Goal: Download file/media

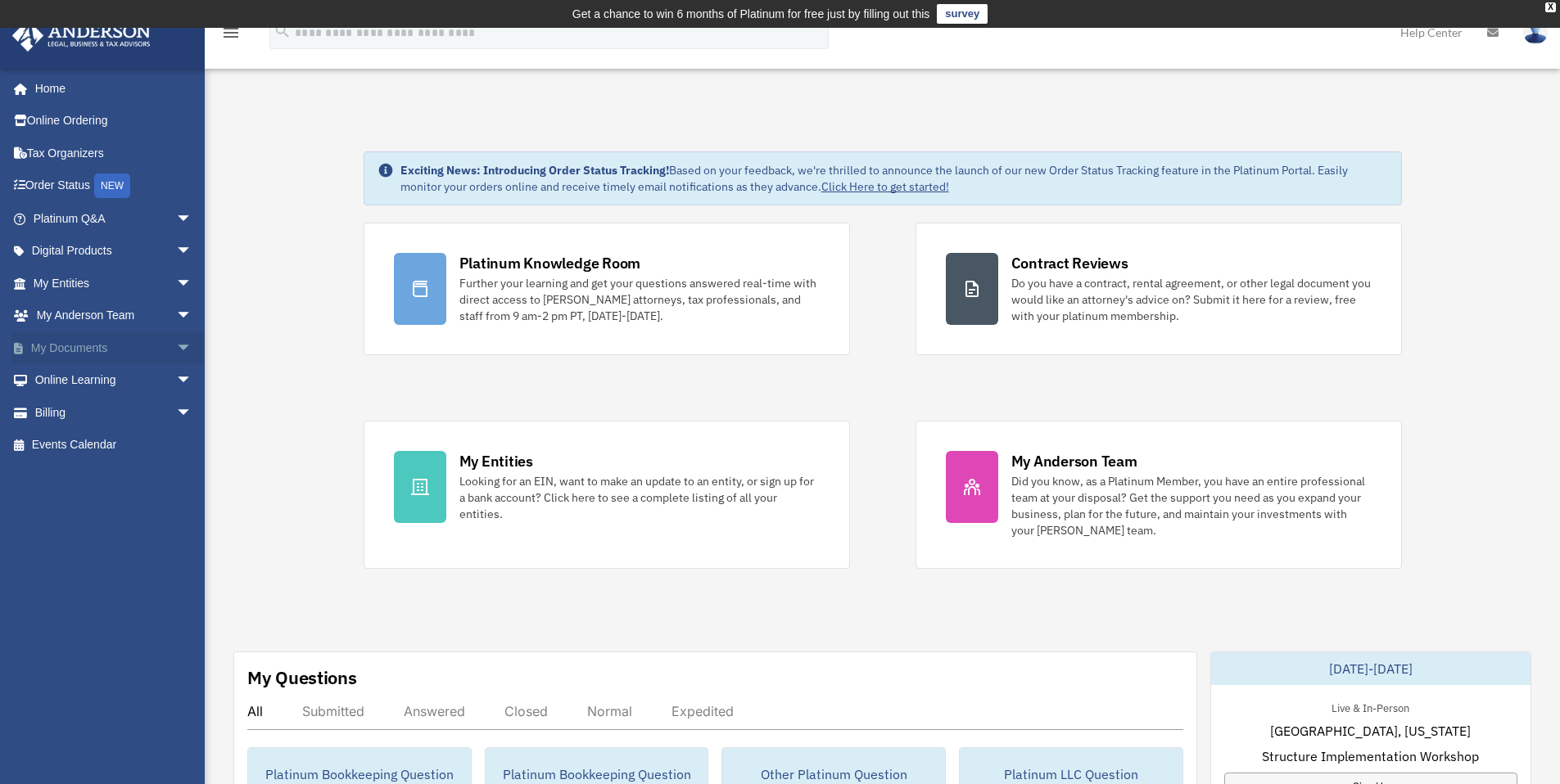
click at [70, 350] on link "My Documents arrow_drop_down" at bounding box center [114, 348] width 205 height 33
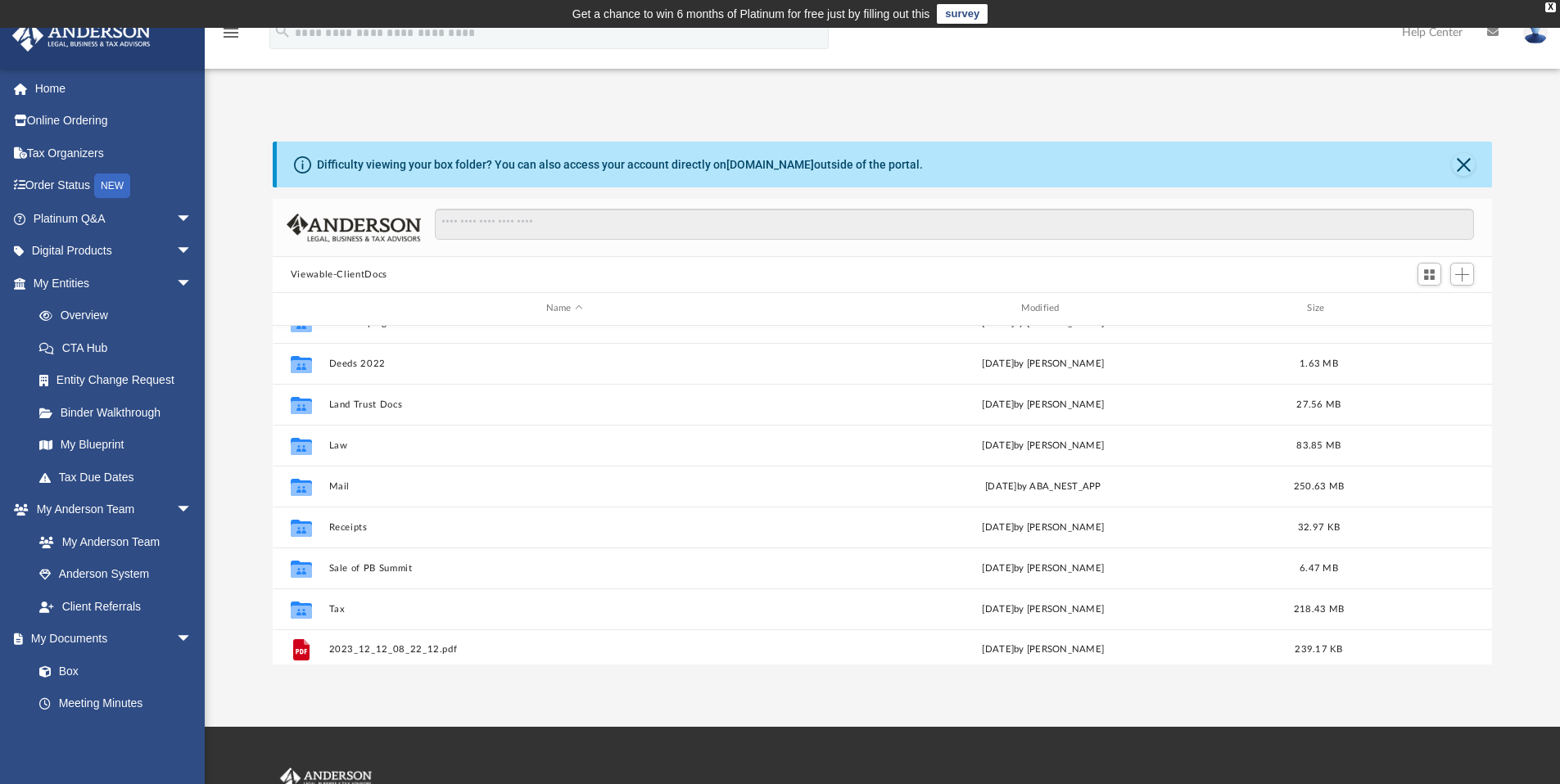
scroll to position [29, 0]
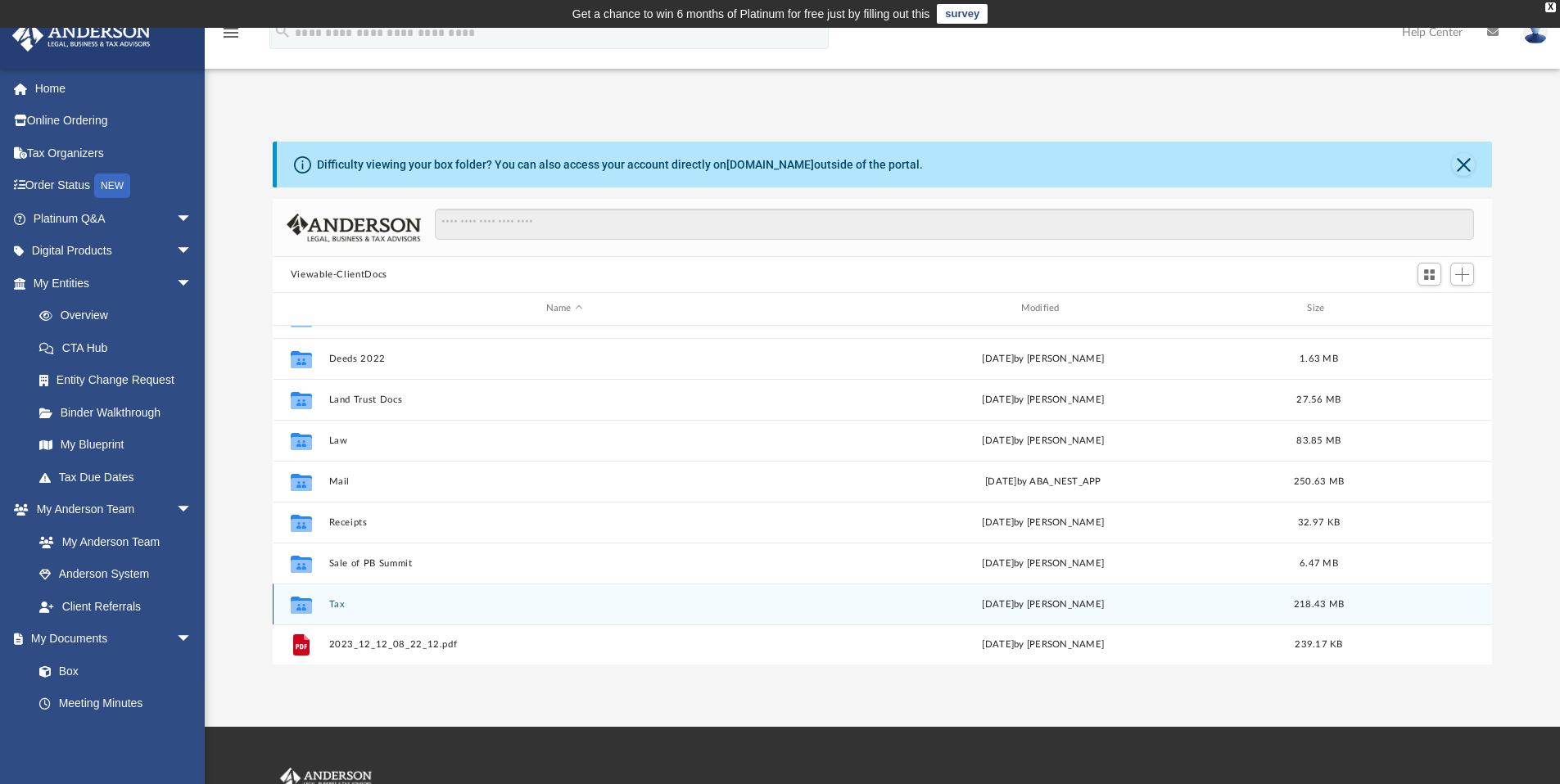
click at [335, 603] on button "Tax" at bounding box center [564, 604] width 472 height 11
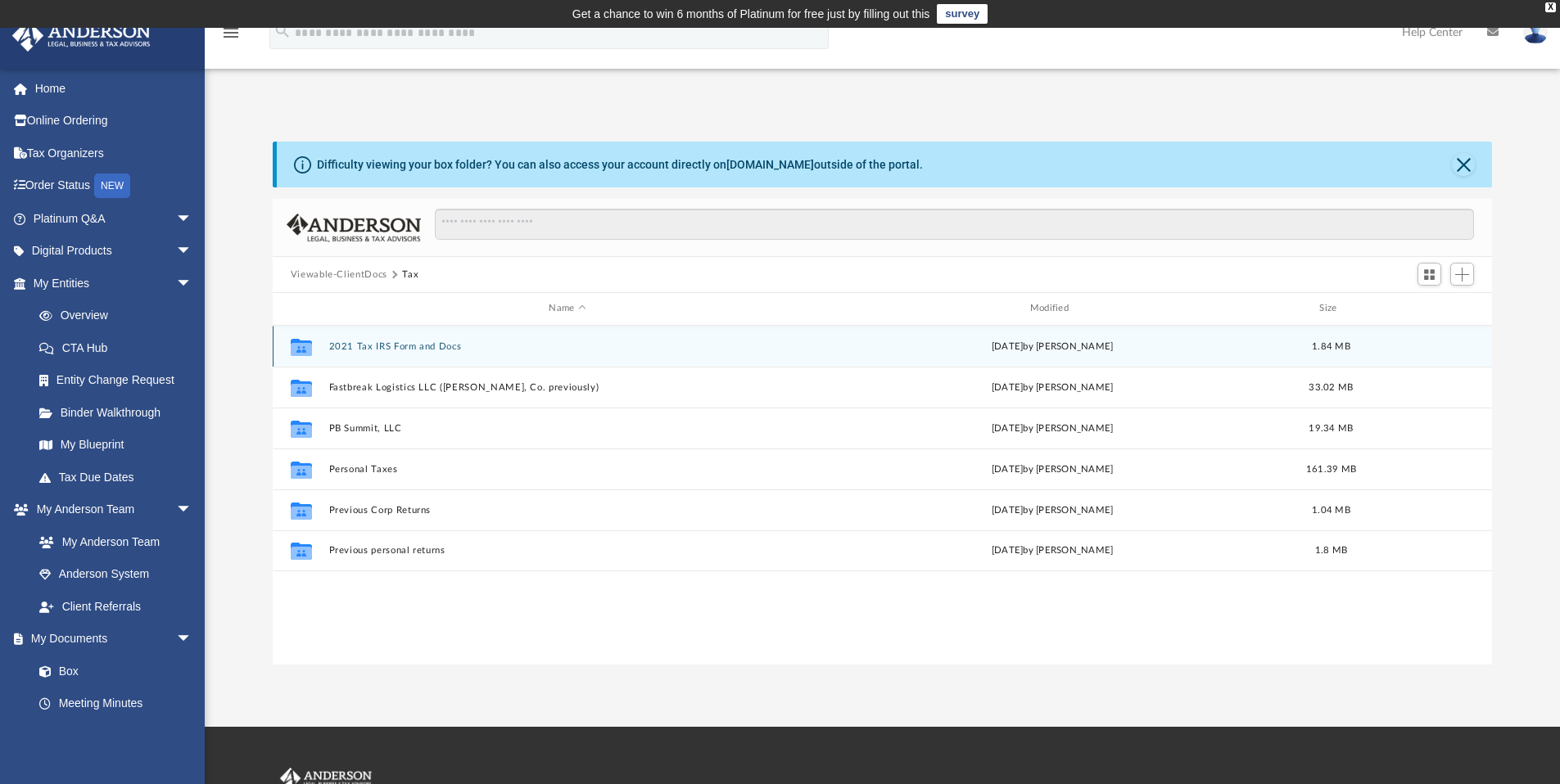
scroll to position [0, 0]
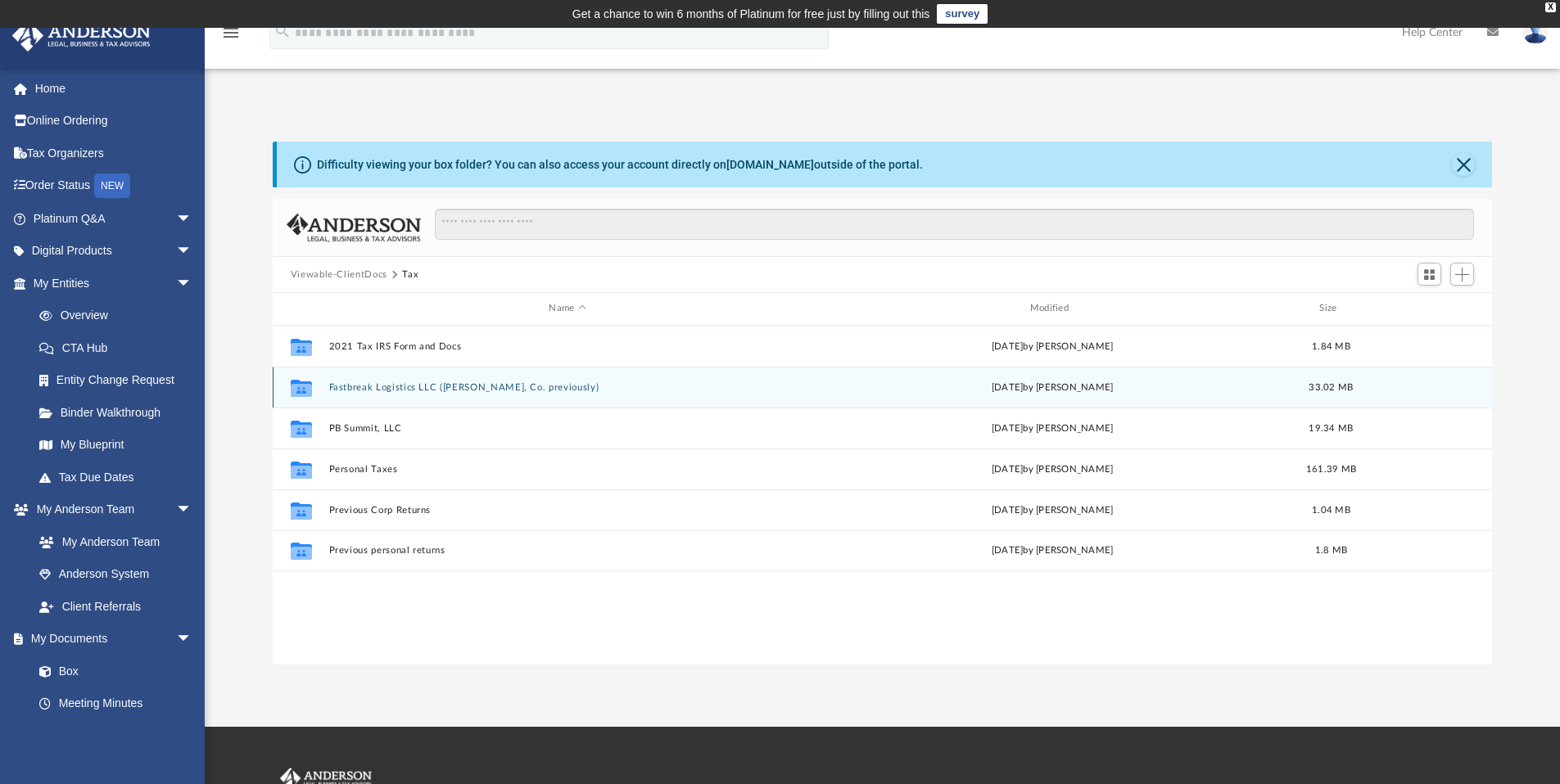
click at [382, 384] on button "Fastbreak Logistics LLC ([PERSON_NAME], Co. previously)" at bounding box center [567, 387] width 477 height 11
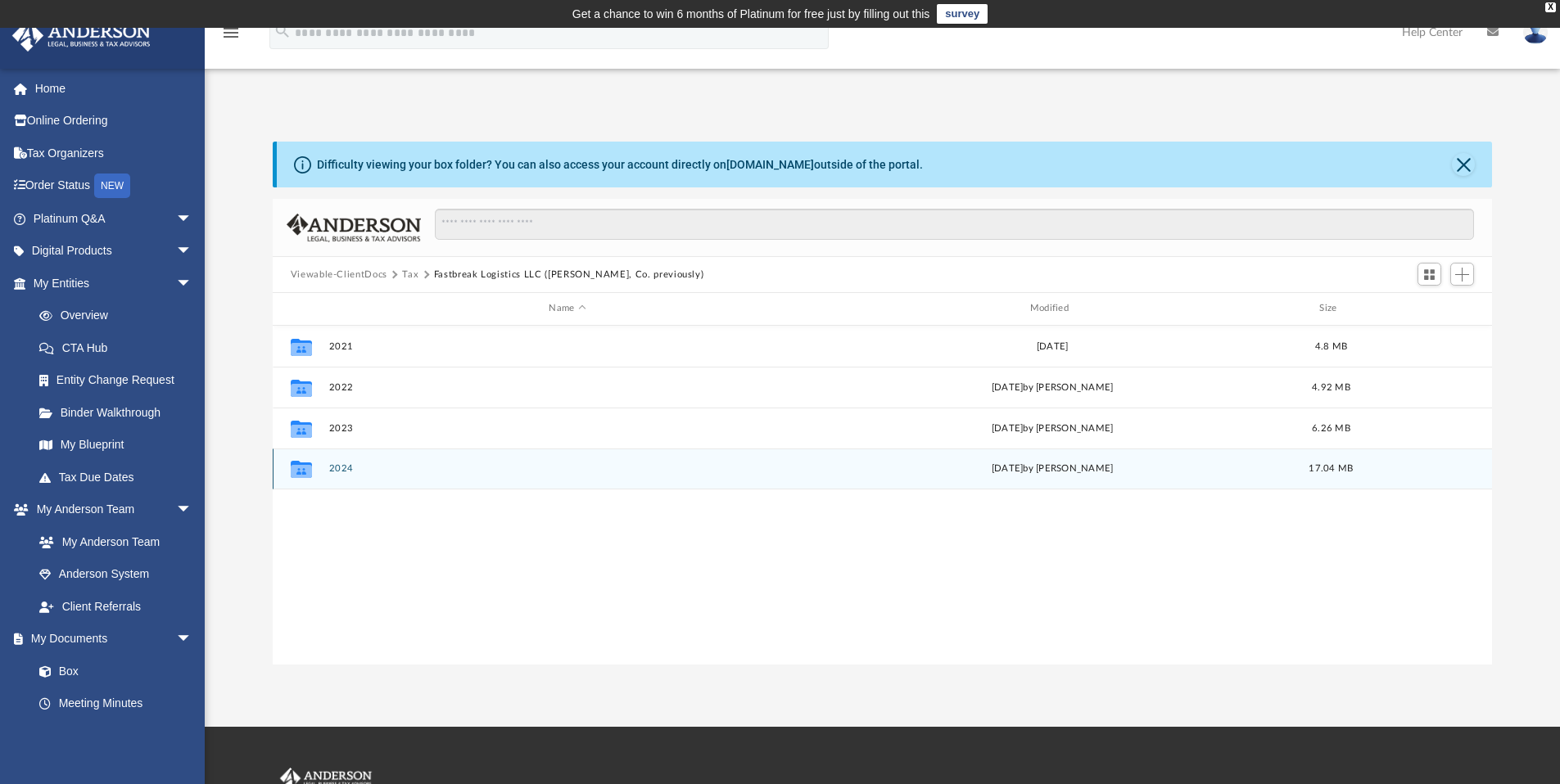
click at [342, 463] on button "2024" at bounding box center [567, 468] width 477 height 11
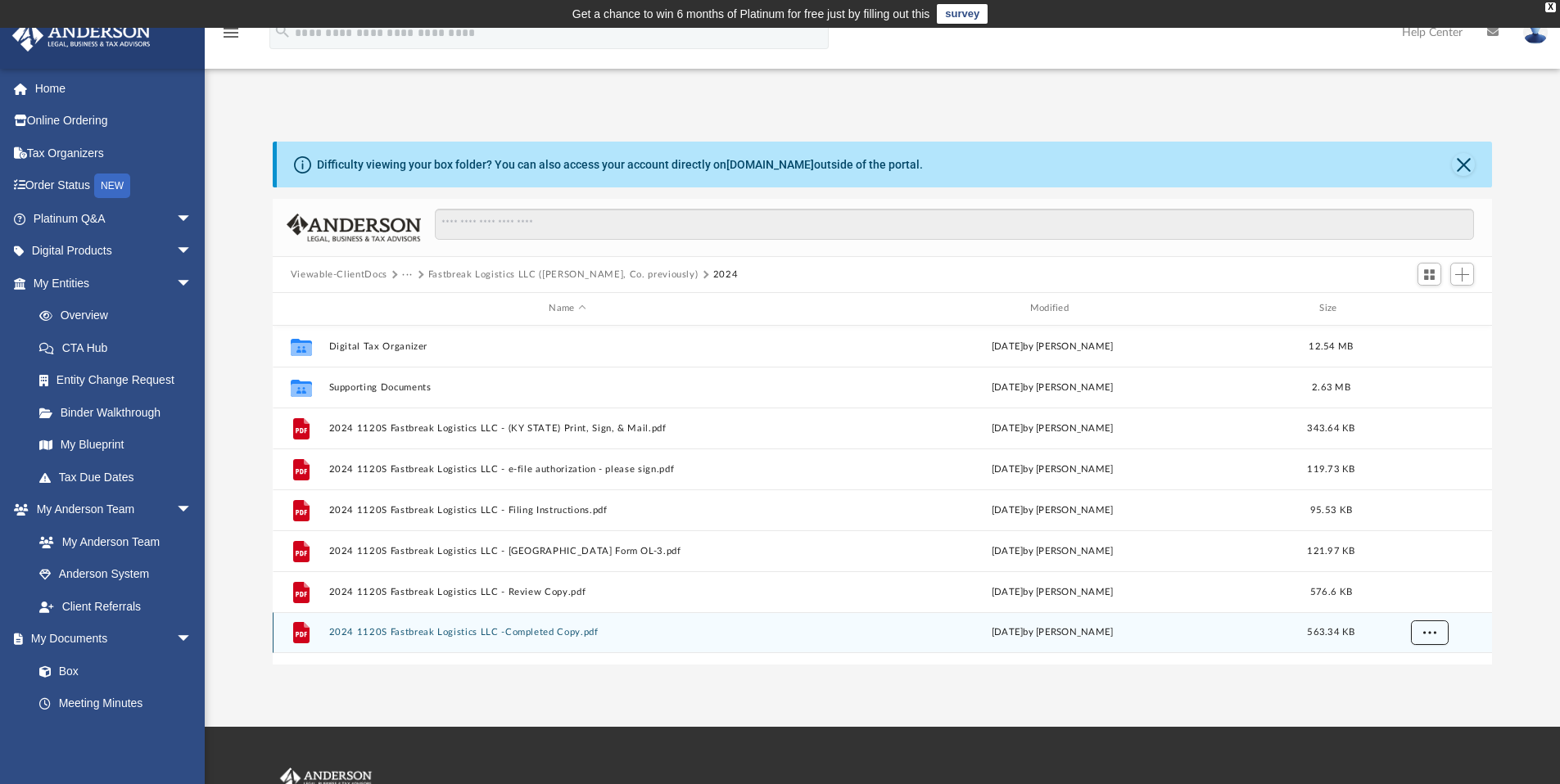
click at [1422, 628] on button "More options" at bounding box center [1429, 633] width 37 height 25
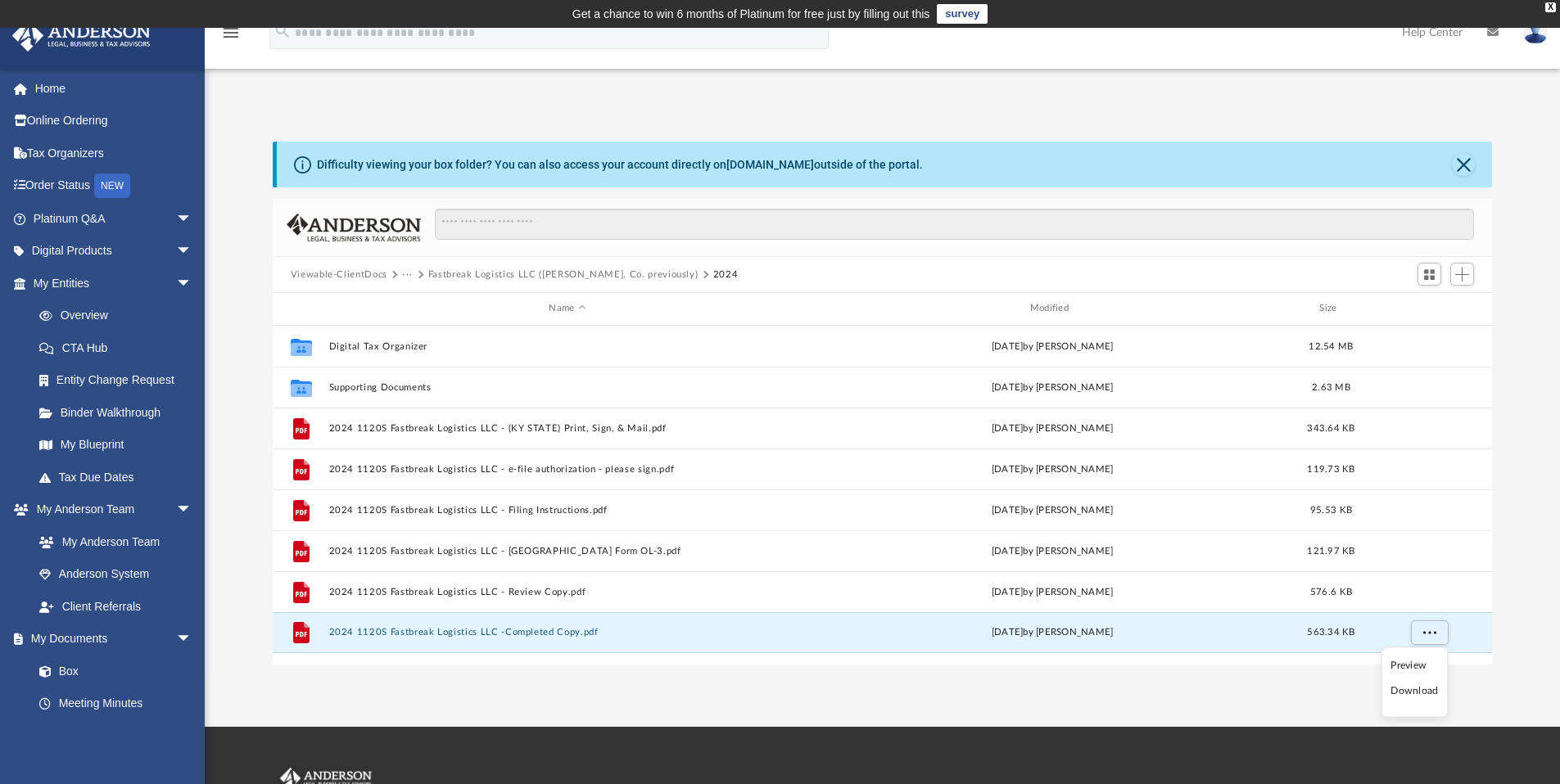
click at [1403, 690] on li "Download" at bounding box center [1414, 691] width 48 height 17
